Goal: Information Seeking & Learning: Learn about a topic

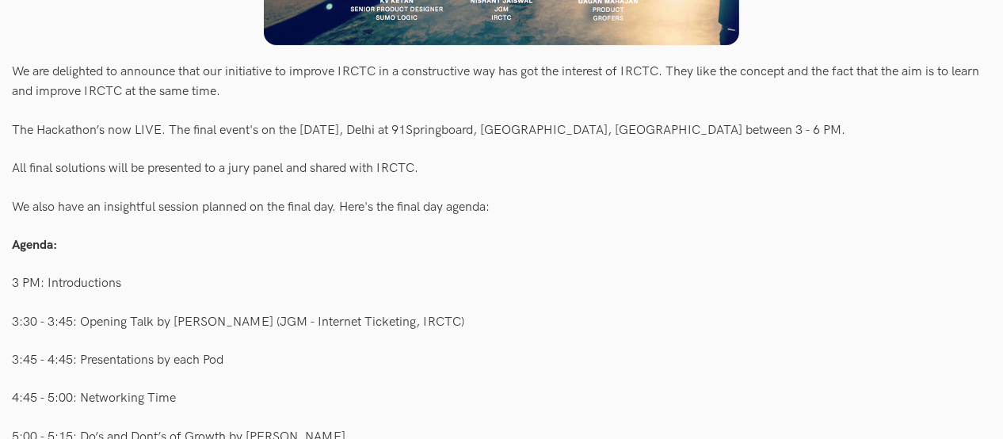
scroll to position [616, 0]
click at [714, 130] on div "The Hackathon’s now LIVE. The final event's on the [DATE], Delhi at 91Springboa…" at bounding box center [501, 130] width 979 height 30
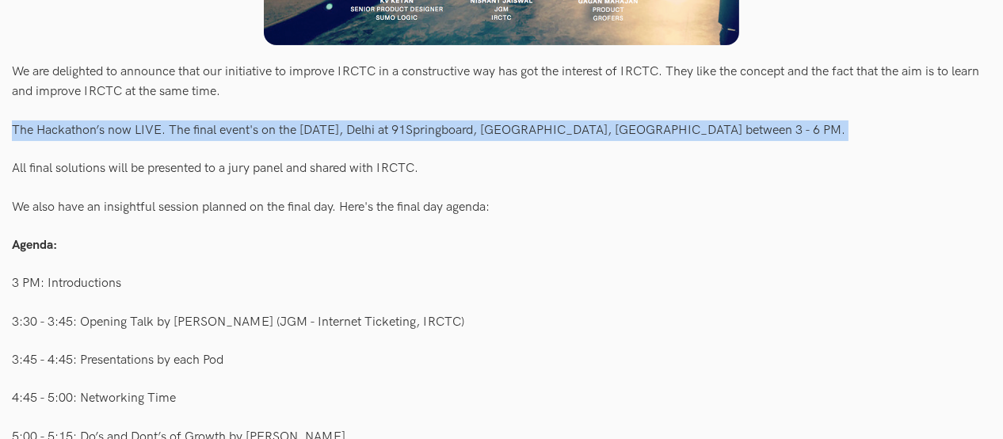
click at [714, 130] on div "The Hackathon’s now LIVE. The final event's on the [DATE], Delhi at 91Springboa…" at bounding box center [501, 130] width 979 height 30
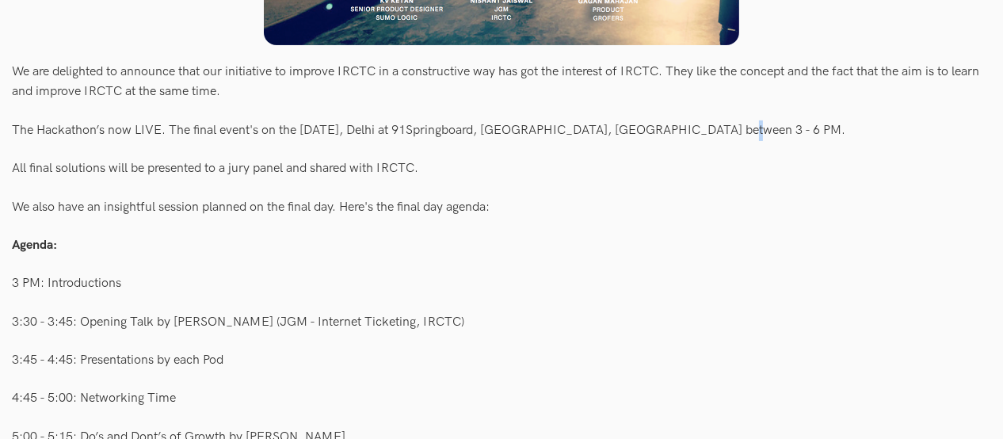
click at [714, 130] on div "The Hackathon’s now LIVE. The final event's on the [DATE], Delhi at 91Springboa…" at bounding box center [501, 130] width 979 height 30
click at [754, 233] on div "Agenda:" at bounding box center [501, 246] width 979 height 30
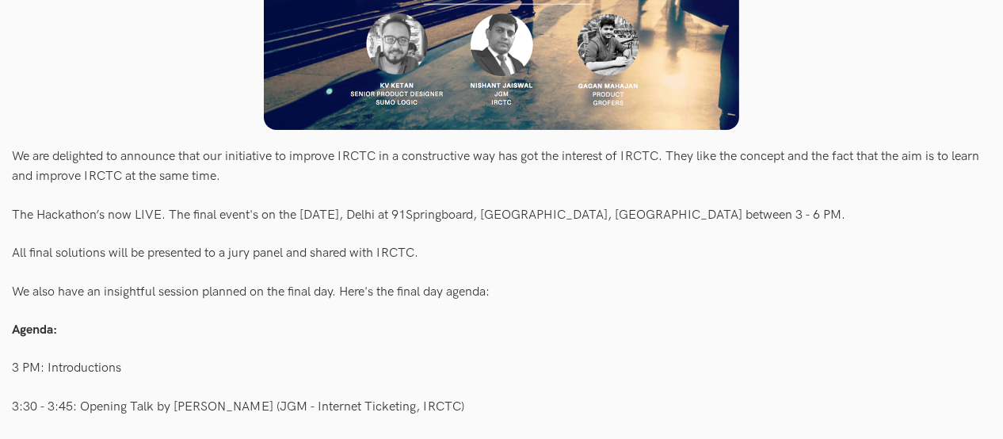
scroll to position [533, 0]
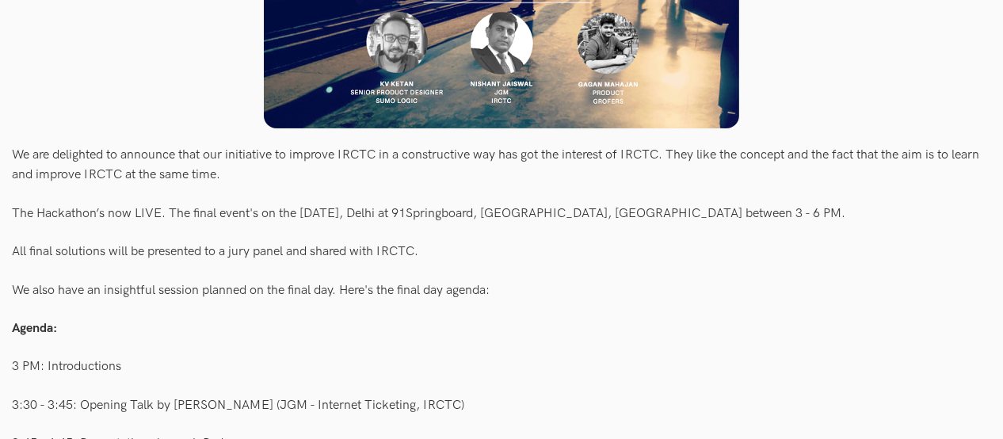
click at [738, 216] on div "The Hackathon’s now LIVE. The final event's on the [DATE], Delhi at 91Springboa…" at bounding box center [501, 213] width 979 height 30
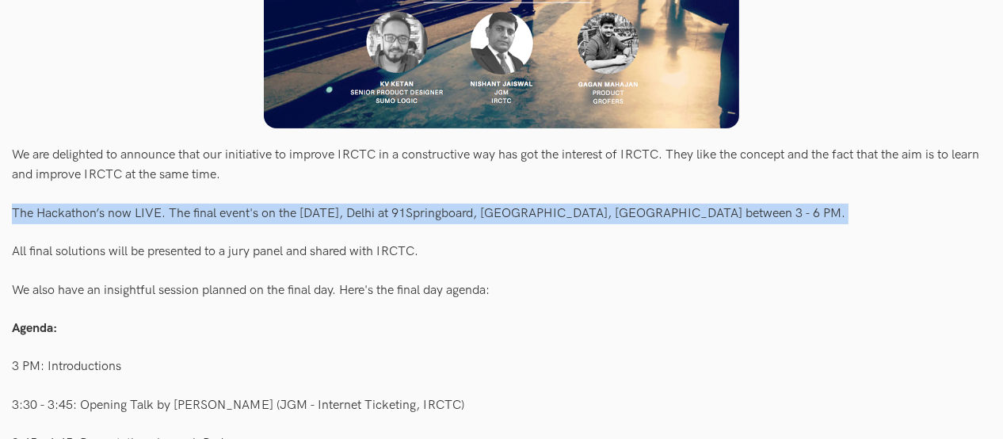
click at [738, 216] on div "The Hackathon’s now LIVE. The final event's on the [DATE], Delhi at 91Springboa…" at bounding box center [501, 213] width 979 height 30
click at [734, 214] on div "The Hackathon’s now LIVE. The final event's on the [DATE], Delhi at 91Springboa…" at bounding box center [501, 213] width 979 height 30
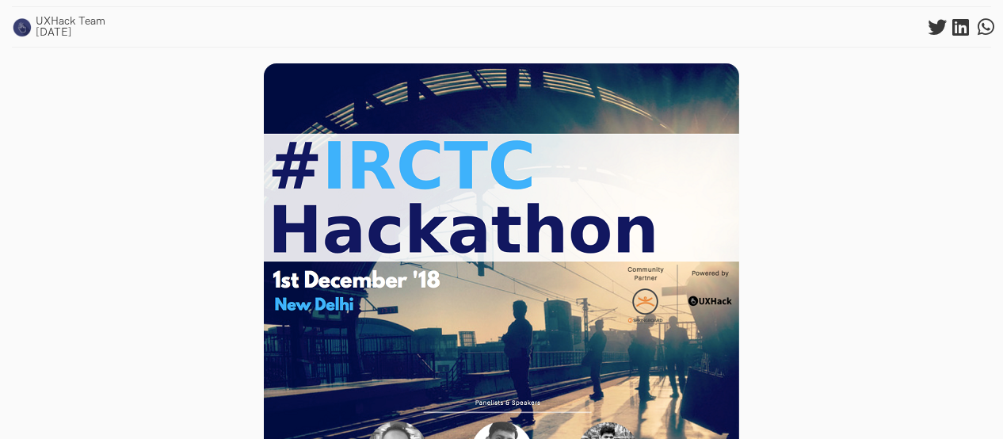
scroll to position [0, 0]
